Goal: Use online tool/utility: Utilize a website feature to perform a specific function

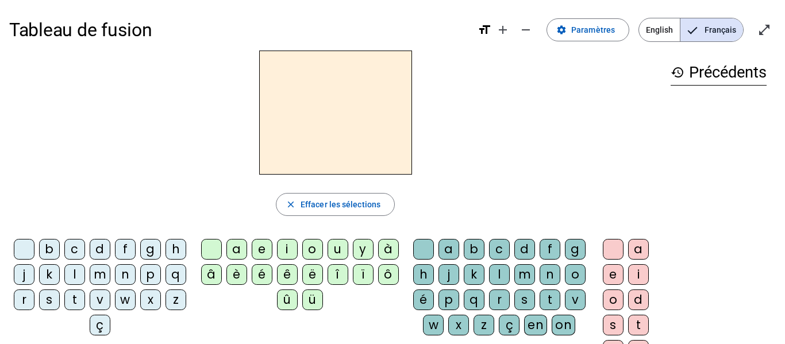
scroll to position [34, 0]
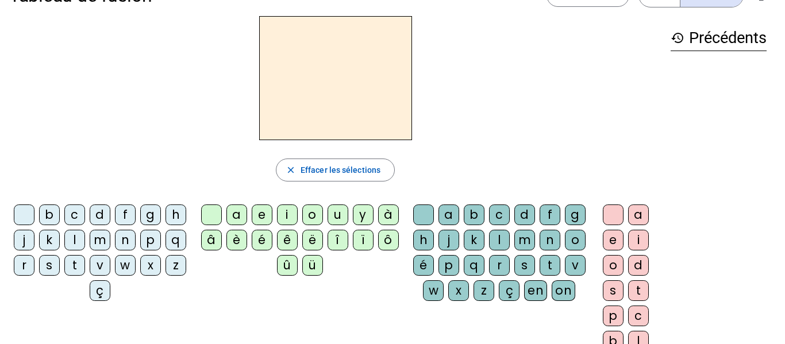
click at [140, 250] on div "p" at bounding box center [150, 240] width 21 height 21
click at [239, 237] on div "è" at bounding box center [236, 240] width 21 height 21
click at [509, 260] on div "r" at bounding box center [499, 265] width 21 height 21
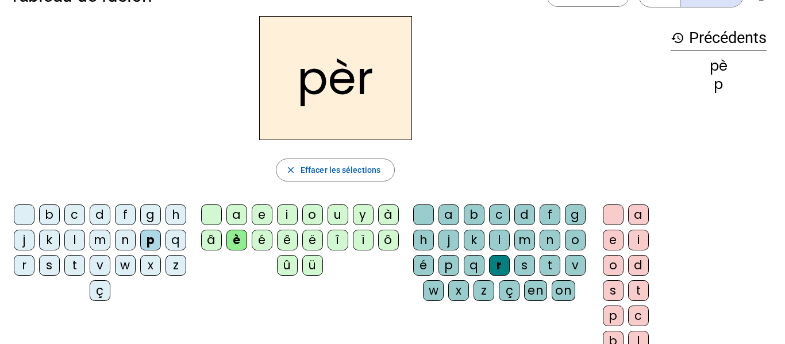
click at [613, 234] on div "e" at bounding box center [612, 240] width 21 height 21
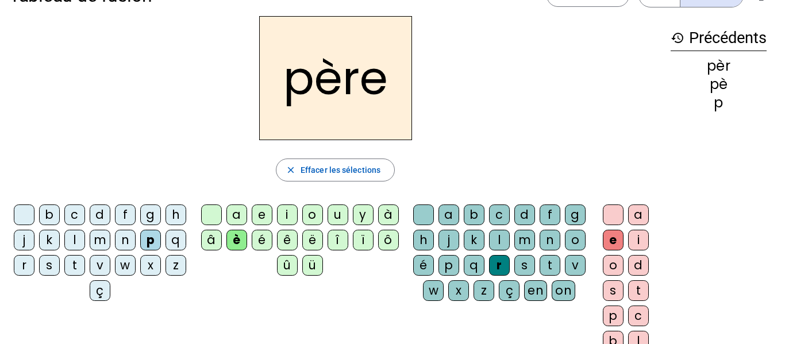
click at [505, 64] on div "père" at bounding box center [335, 78] width 652 height 124
click at [110, 234] on div "m" at bounding box center [100, 240] width 21 height 21
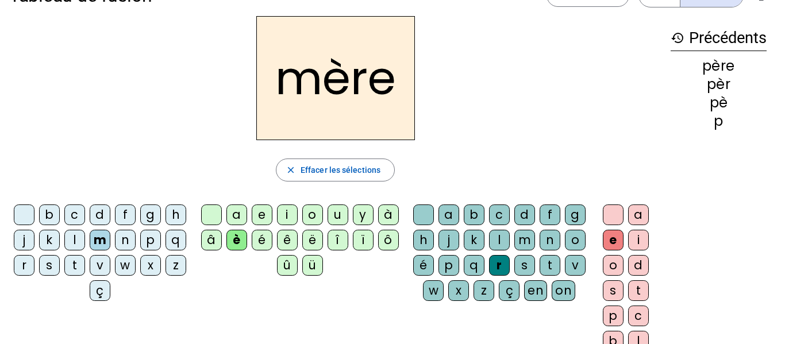
click at [160, 215] on div "g" at bounding box center [150, 214] width 21 height 21
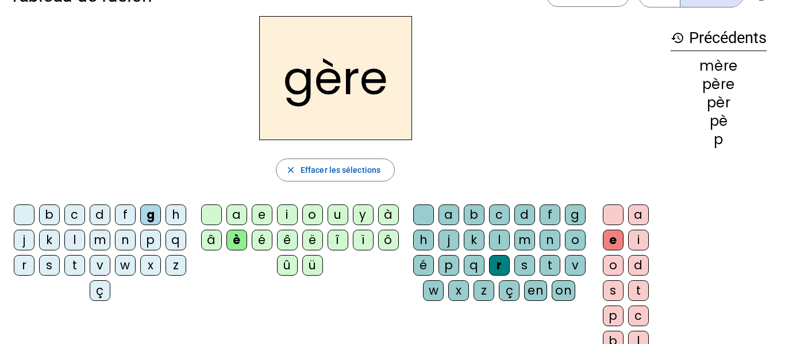
click at [236, 206] on div "a" at bounding box center [236, 214] width 21 height 21
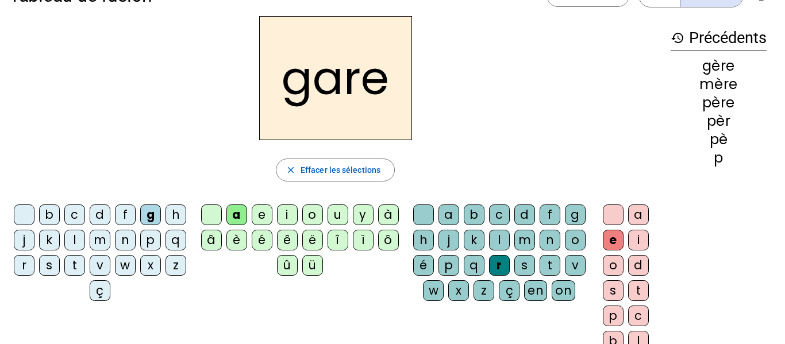
click at [565, 225] on div "g" at bounding box center [575, 214] width 21 height 21
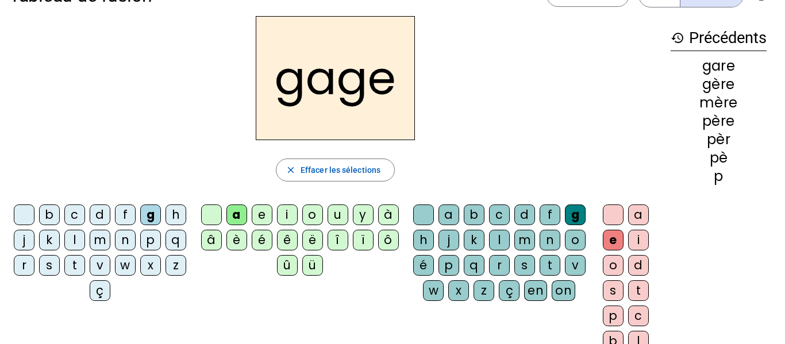
click at [60, 264] on div "s" at bounding box center [49, 265] width 21 height 21
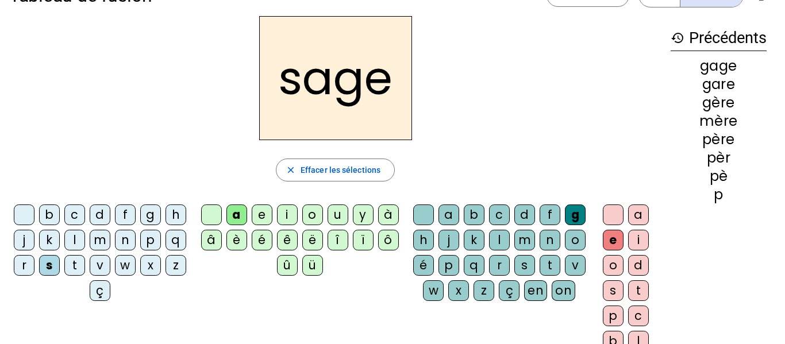
click at [140, 250] on div "p" at bounding box center [150, 240] width 21 height 21
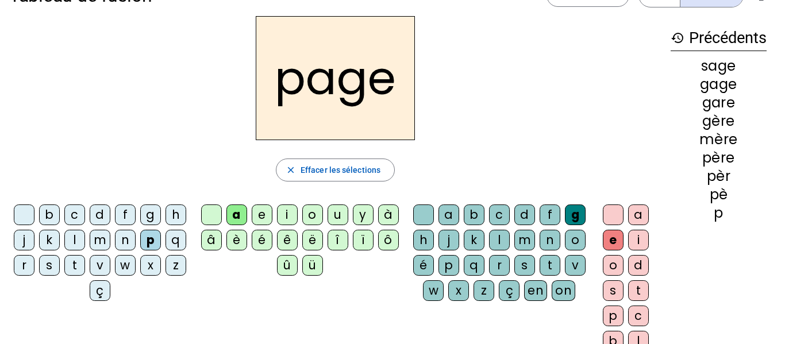
click at [289, 210] on div "i" at bounding box center [287, 214] width 21 height 21
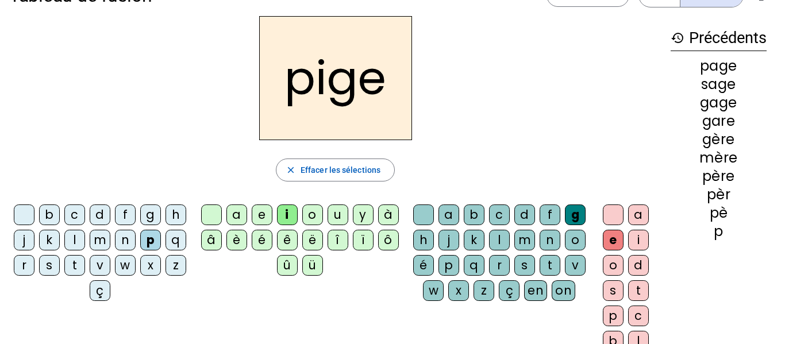
click at [136, 211] on div "f" at bounding box center [125, 214] width 21 height 21
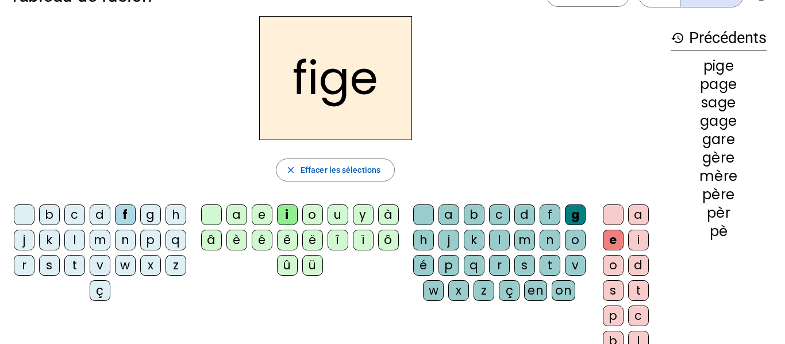
click at [469, 287] on div "x" at bounding box center [458, 290] width 21 height 21
